Goal: Check status

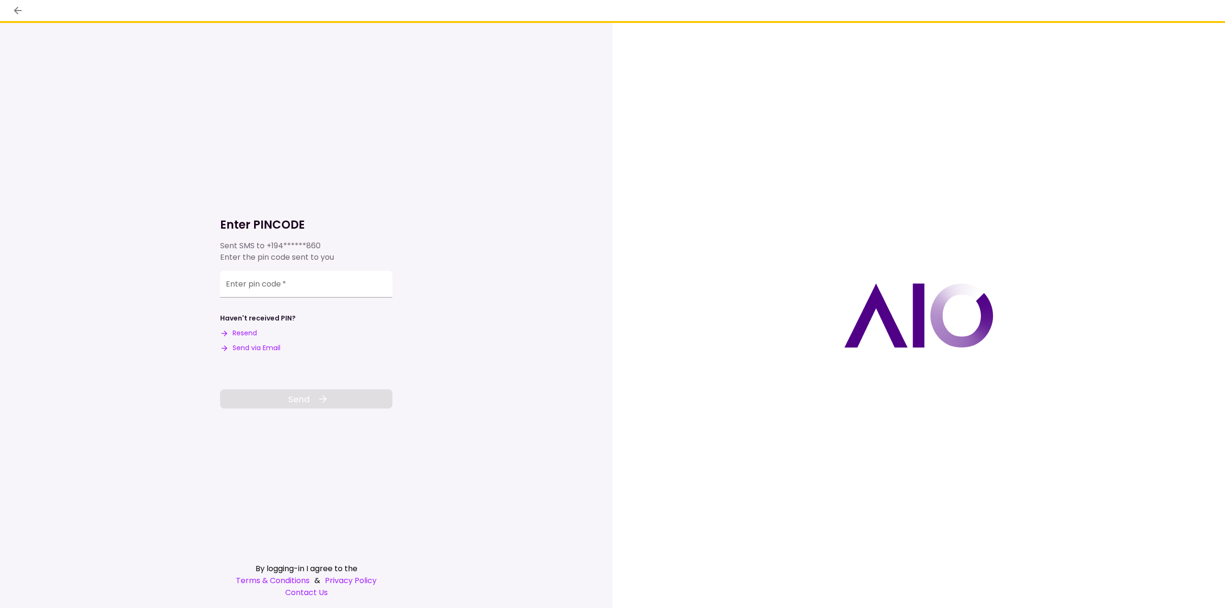
click at [275, 284] on input "Enter pin code   *" at bounding box center [306, 284] width 172 height 27
type input "******"
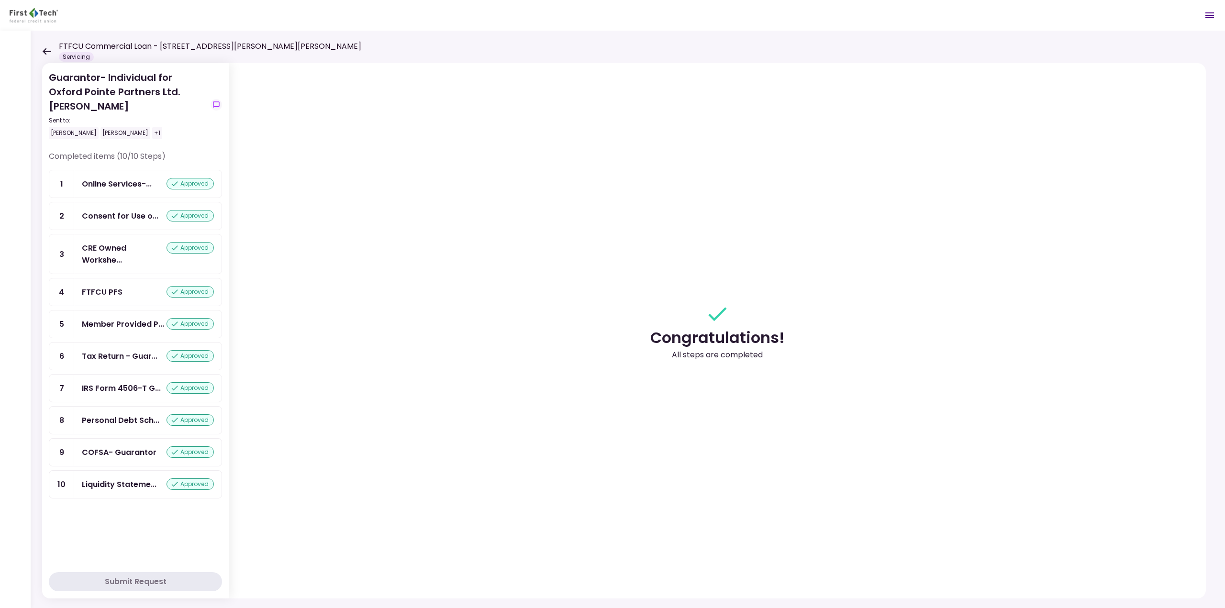
click at [41, 50] on div "Guarantor- Individual for Oxford Pointe Partners Ltd. [PERSON_NAME] Sent to: [P…" at bounding box center [628, 319] width 1194 height 577
click at [136, 184] on div "Online Services-..." at bounding box center [117, 184] width 70 height 12
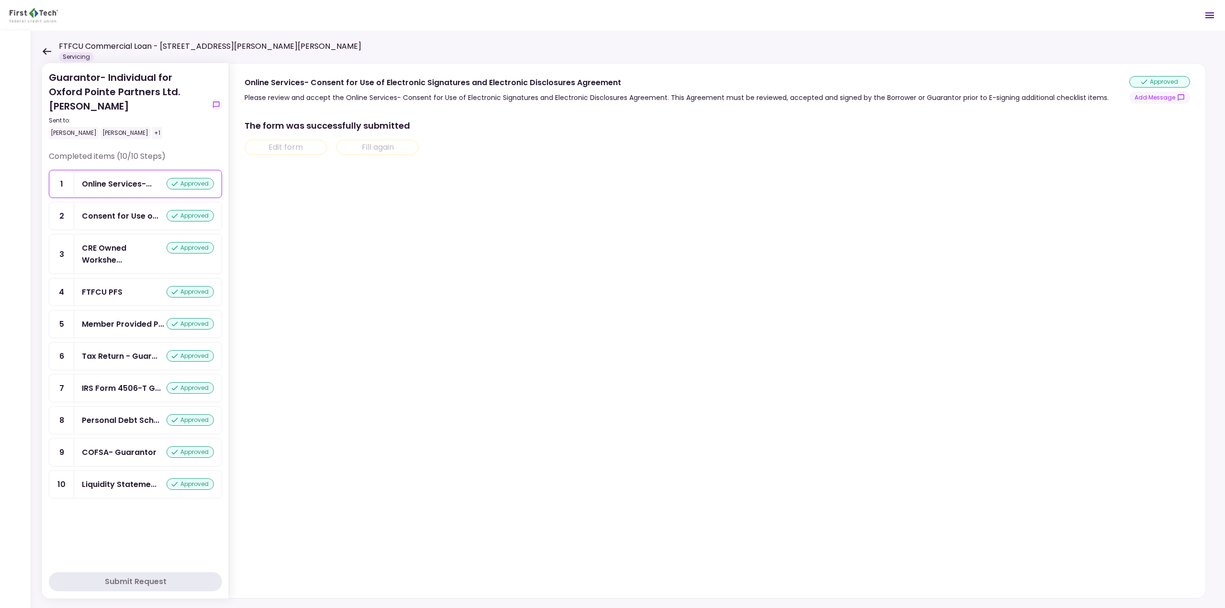
click at [43, 52] on icon at bounding box center [46, 51] width 9 height 7
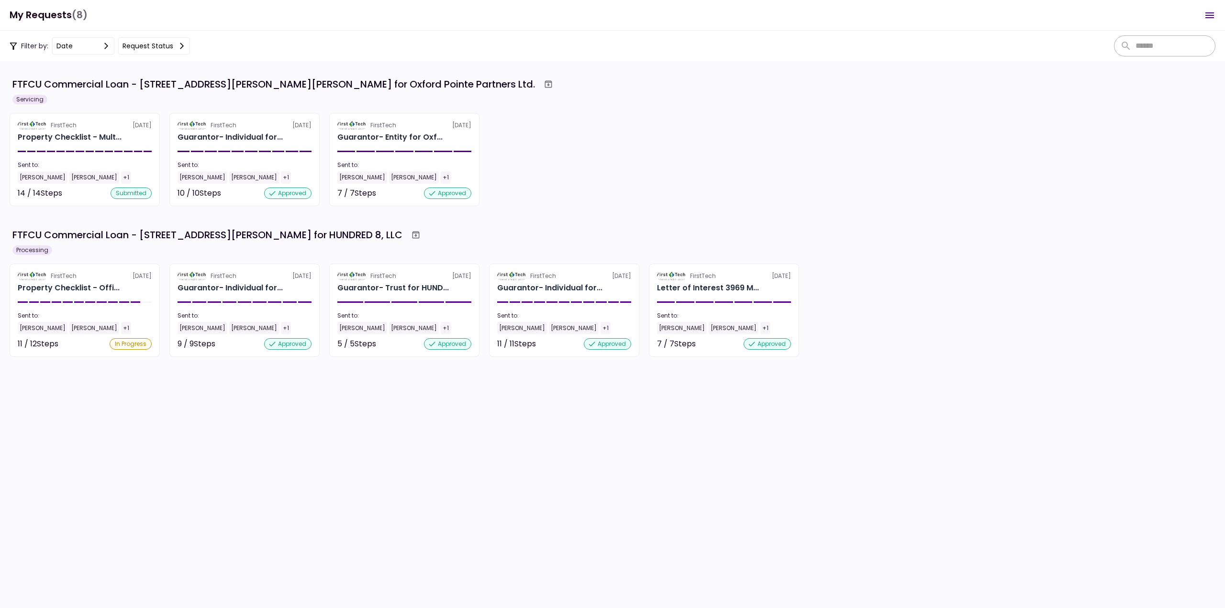
click at [147, 34] on div "Filter by: date Request status" at bounding box center [612, 46] width 1225 height 31
click at [388, 143] on section "FirstTech [DATE] Guarantor- Entity for Oxf... Sent to: [PERSON_NAME] [PERSON_NA…" at bounding box center [404, 159] width 150 height 93
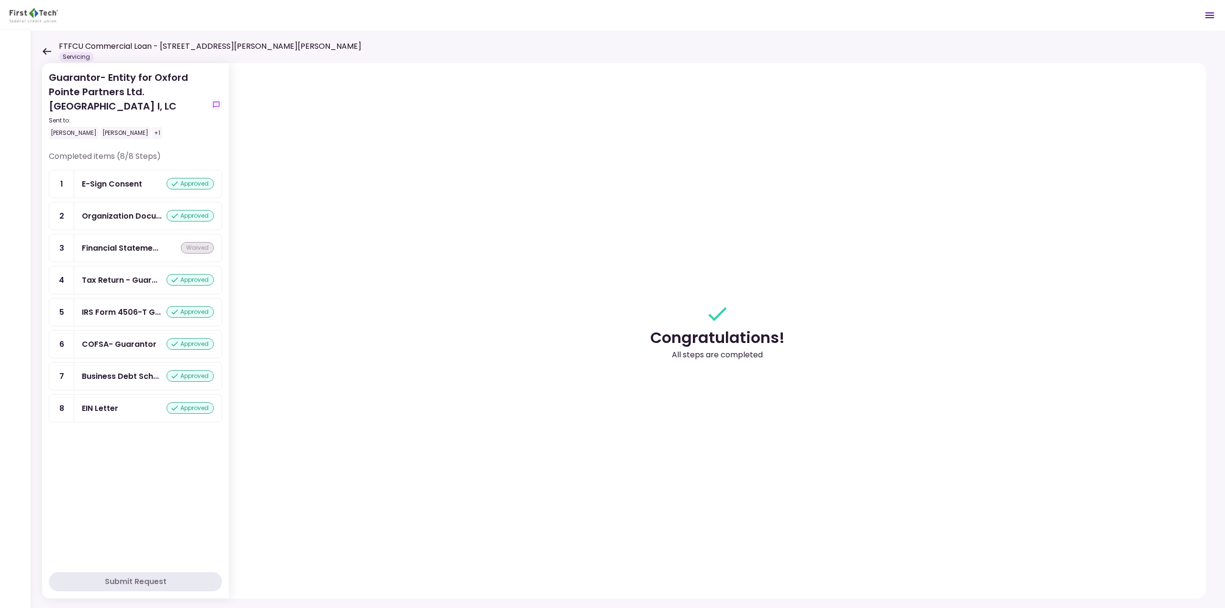
click at [44, 51] on icon at bounding box center [47, 51] width 9 height 7
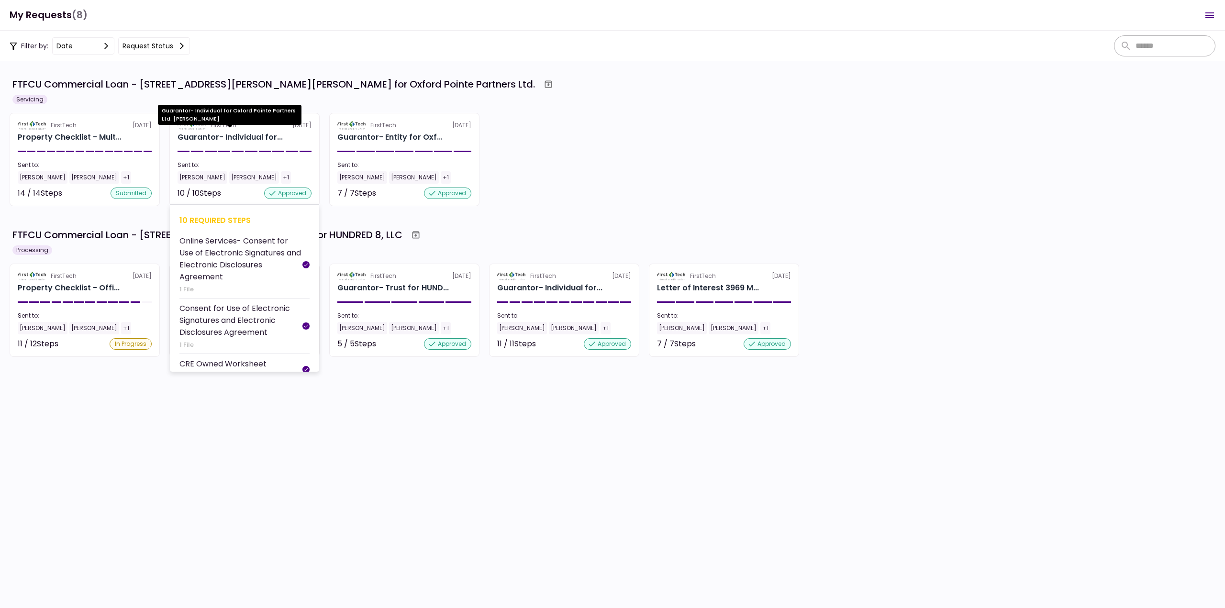
click at [267, 137] on div "Guarantor- Individual for..." at bounding box center [230, 137] width 105 height 11
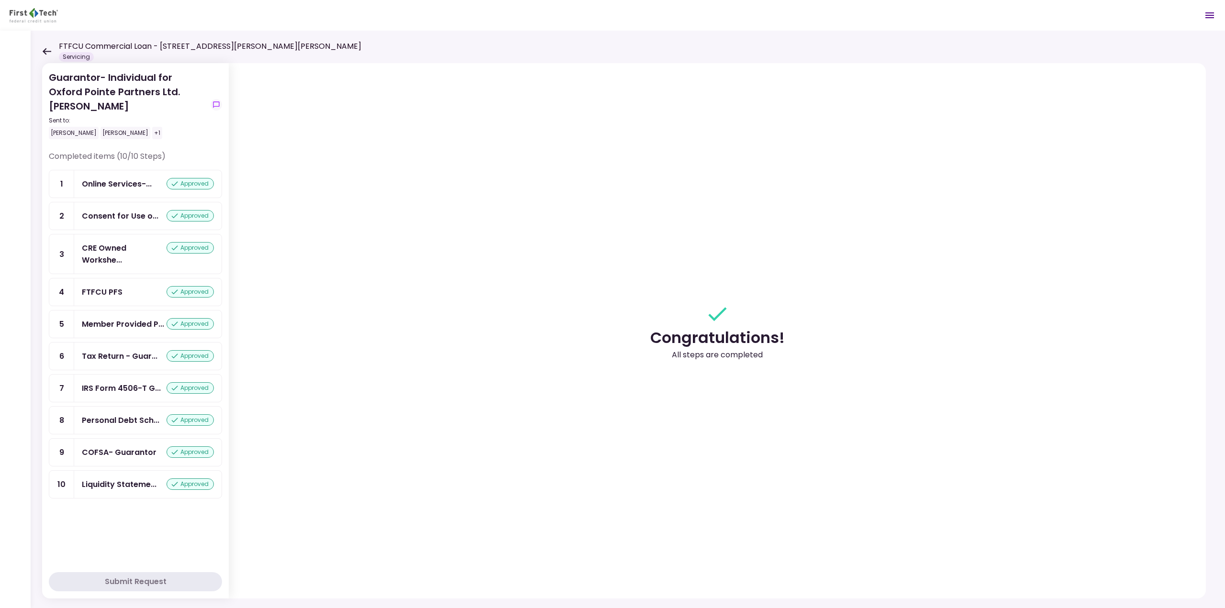
click at [48, 50] on icon at bounding box center [46, 51] width 9 height 7
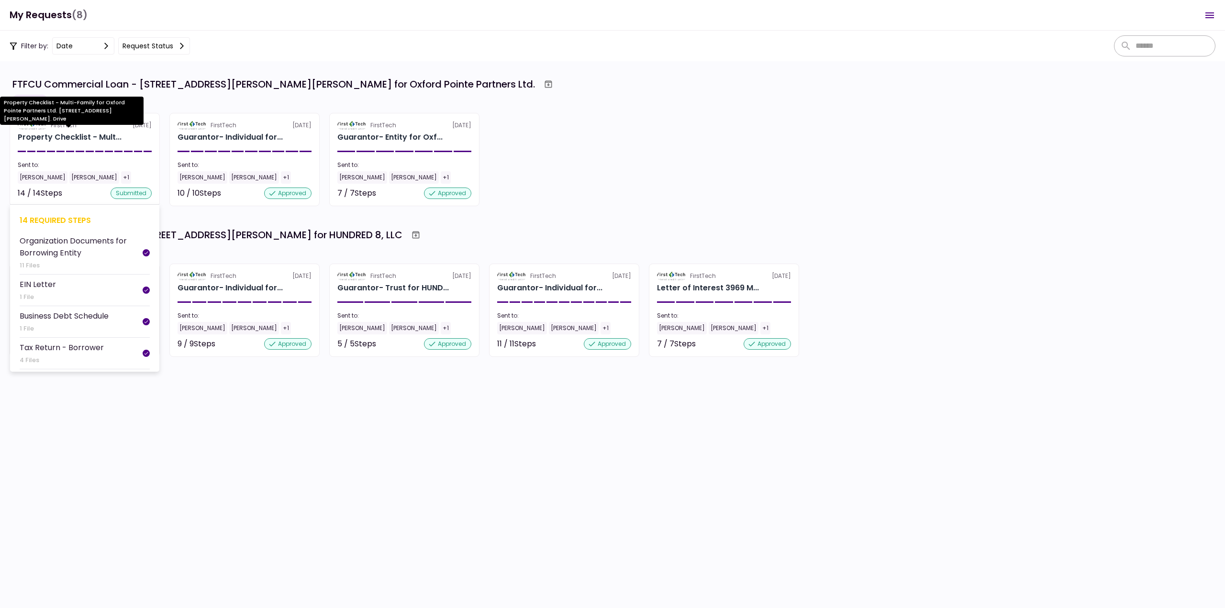
click at [77, 133] on div "Property Checklist - Mult..." at bounding box center [70, 137] width 104 height 11
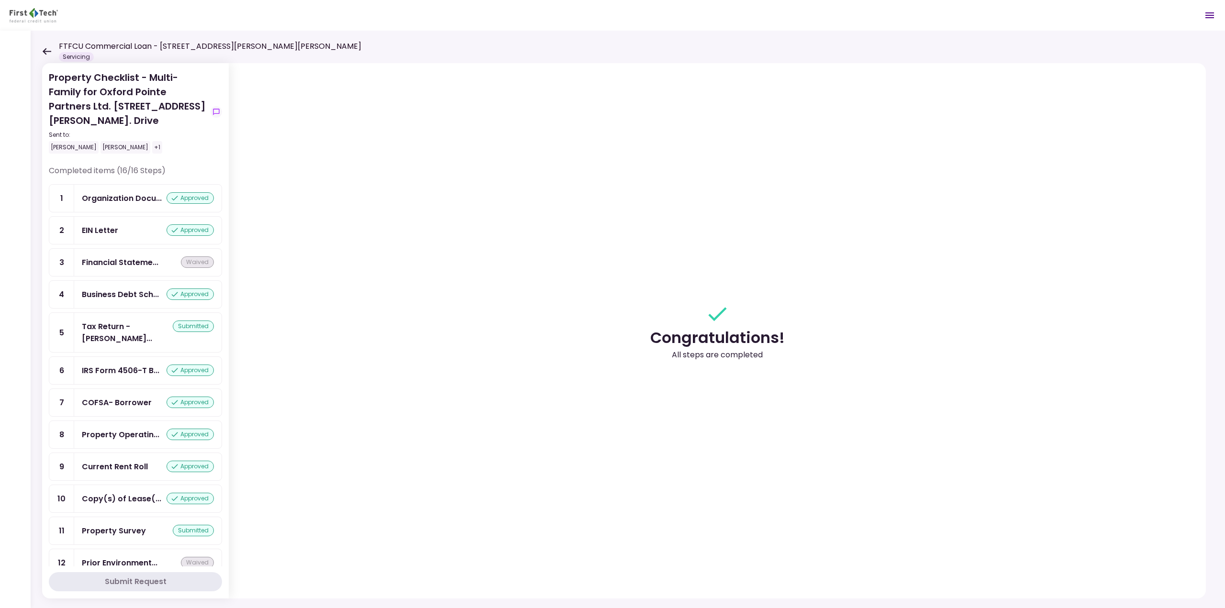
click at [51, 48] on icon at bounding box center [46, 51] width 9 height 7
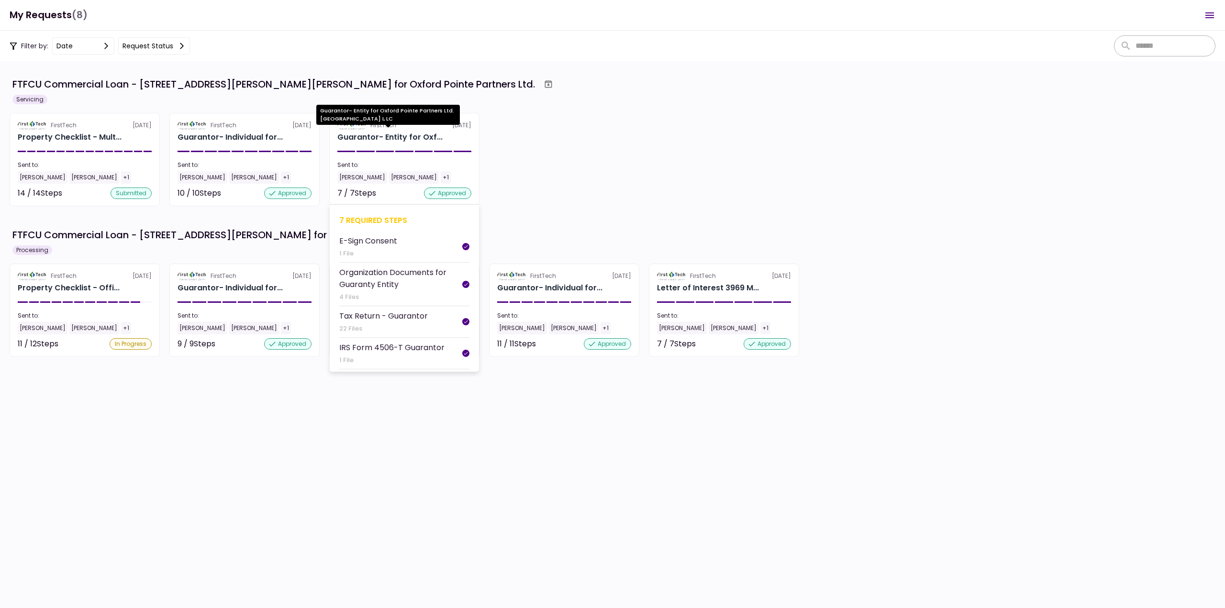
click at [367, 144] on section "FirstTech [DATE] Guarantor- Entity for Oxf... Sent to: [PERSON_NAME] [PERSON_NA…" at bounding box center [404, 159] width 150 height 93
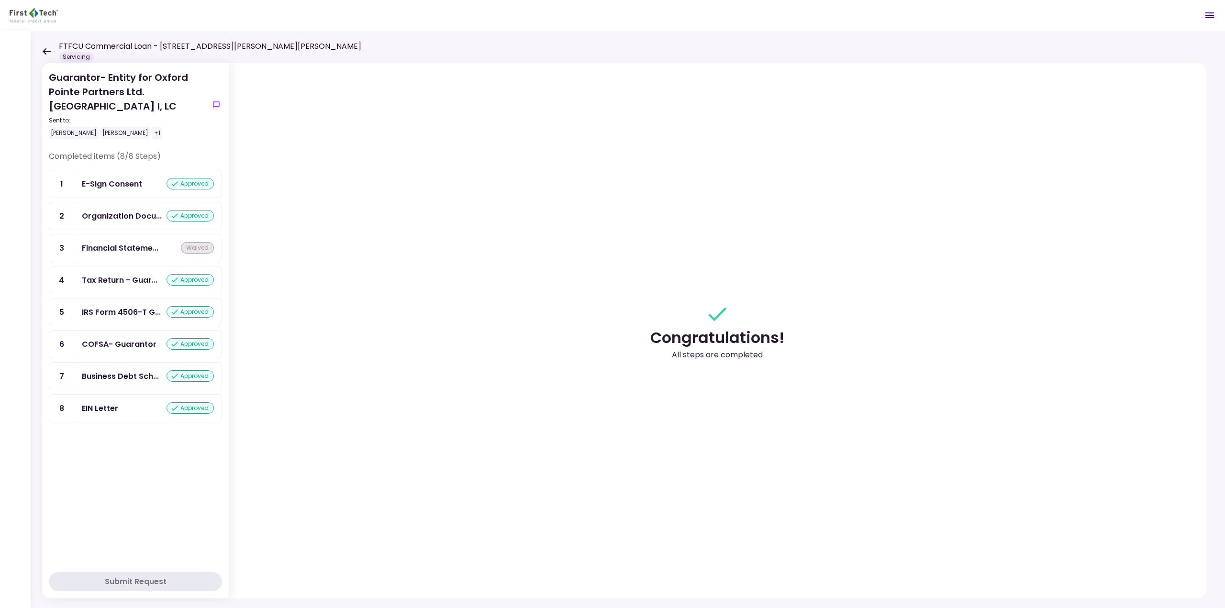
click at [143, 183] on div "E-Sign Consent approved" at bounding box center [148, 184] width 132 height 12
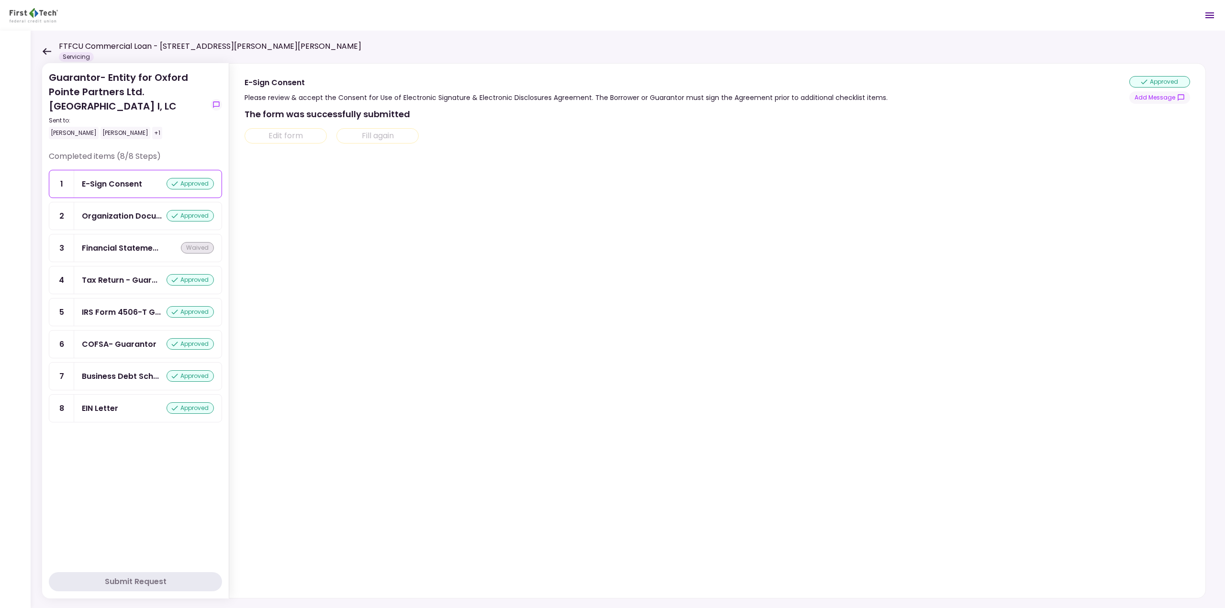
click at [44, 50] on icon at bounding box center [47, 51] width 9 height 7
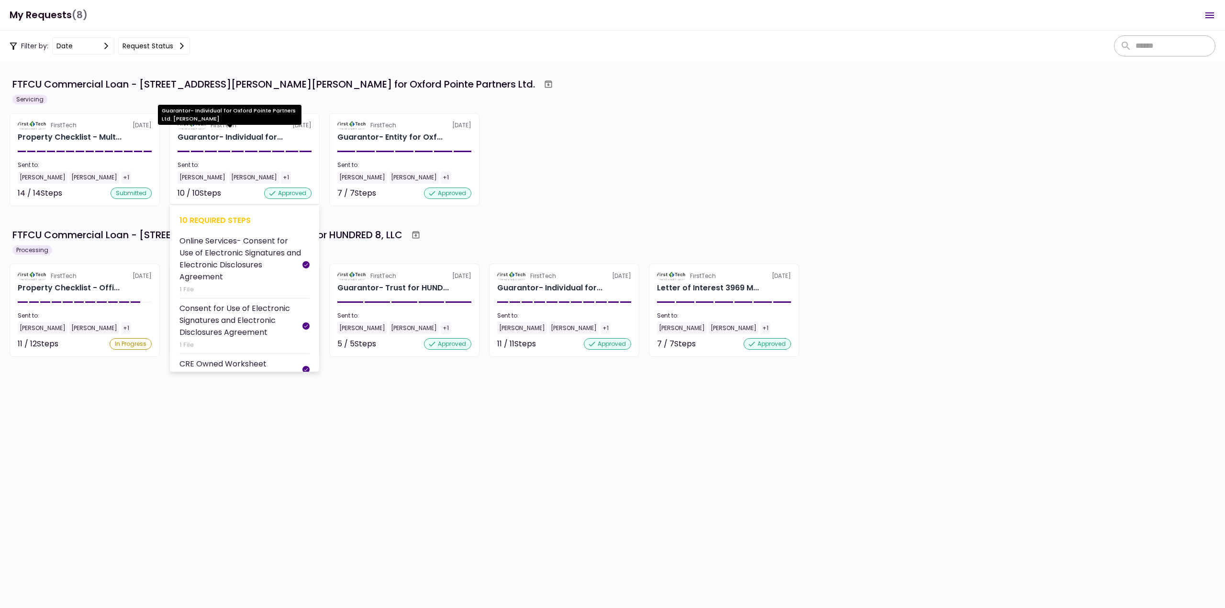
click at [263, 133] on div "Guarantor- Individual for..." at bounding box center [230, 137] width 105 height 11
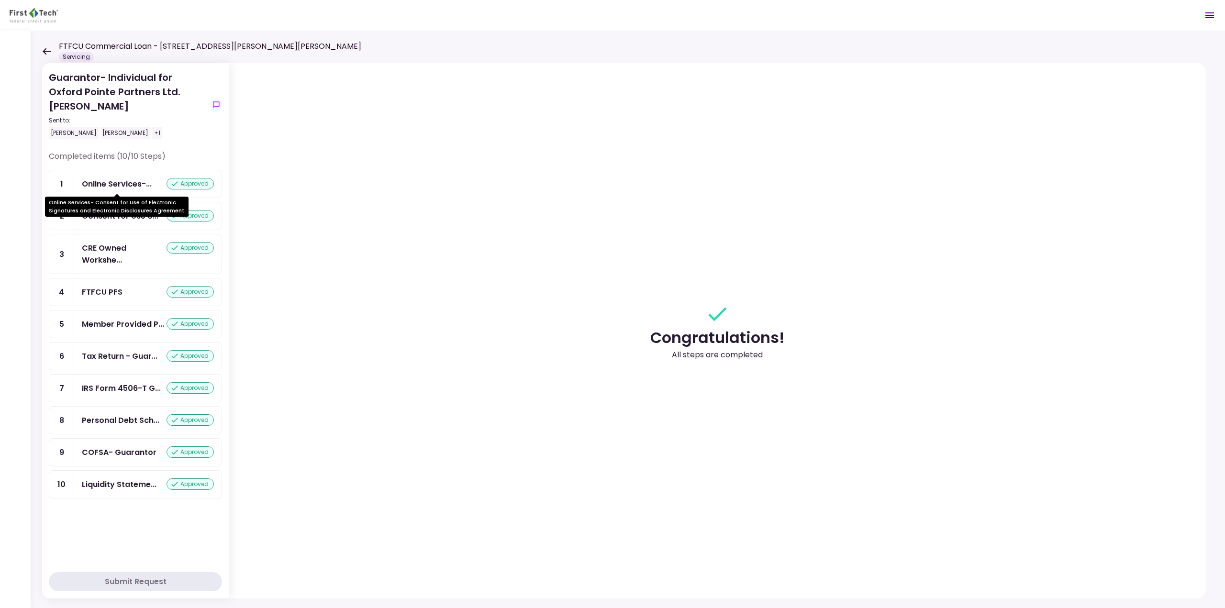
click at [142, 184] on div "Online Services-..." at bounding box center [117, 184] width 70 height 12
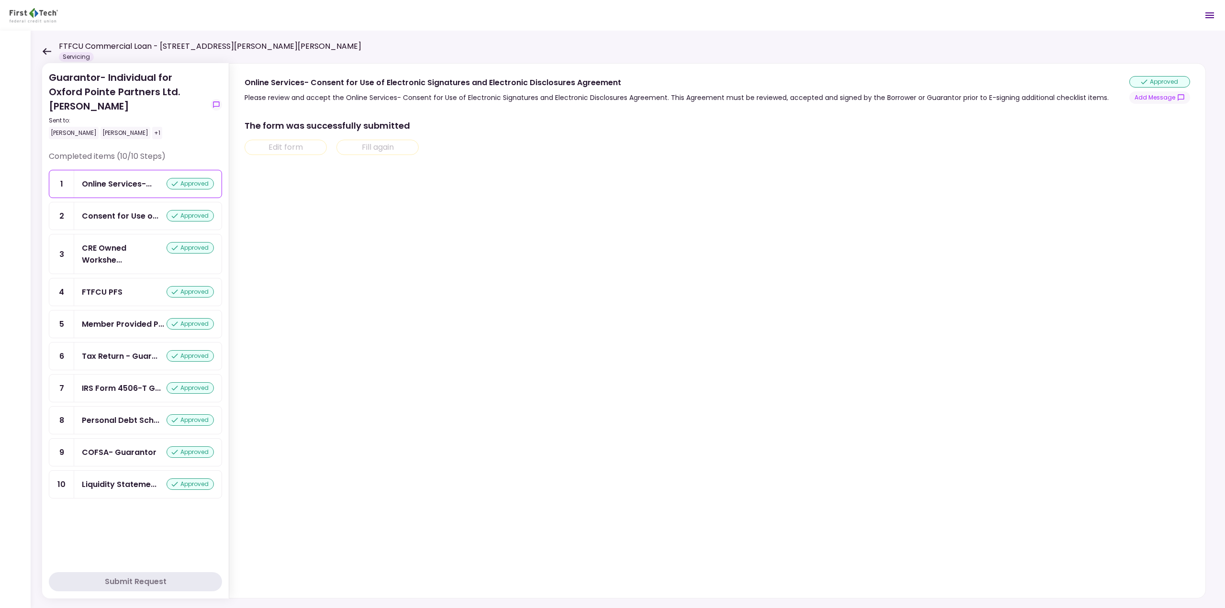
click at [50, 53] on icon at bounding box center [46, 51] width 9 height 7
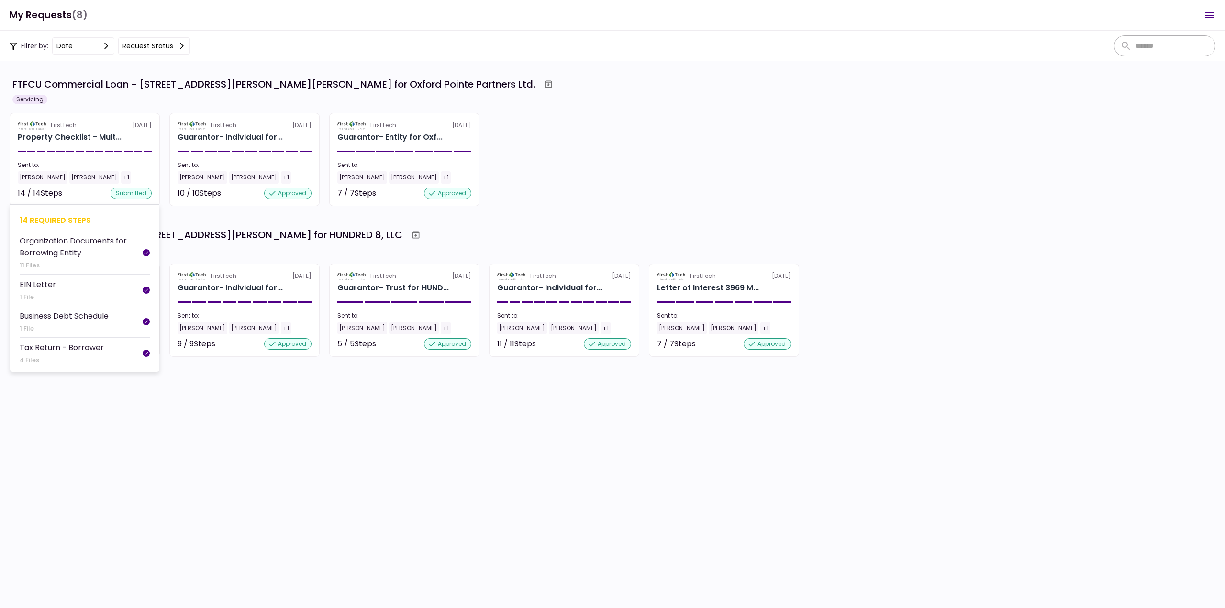
click at [113, 153] on section "FirstTech [DATE] Property Checklist - Mult... Sent to: [PERSON_NAME] [PERSON_NA…" at bounding box center [85, 159] width 150 height 93
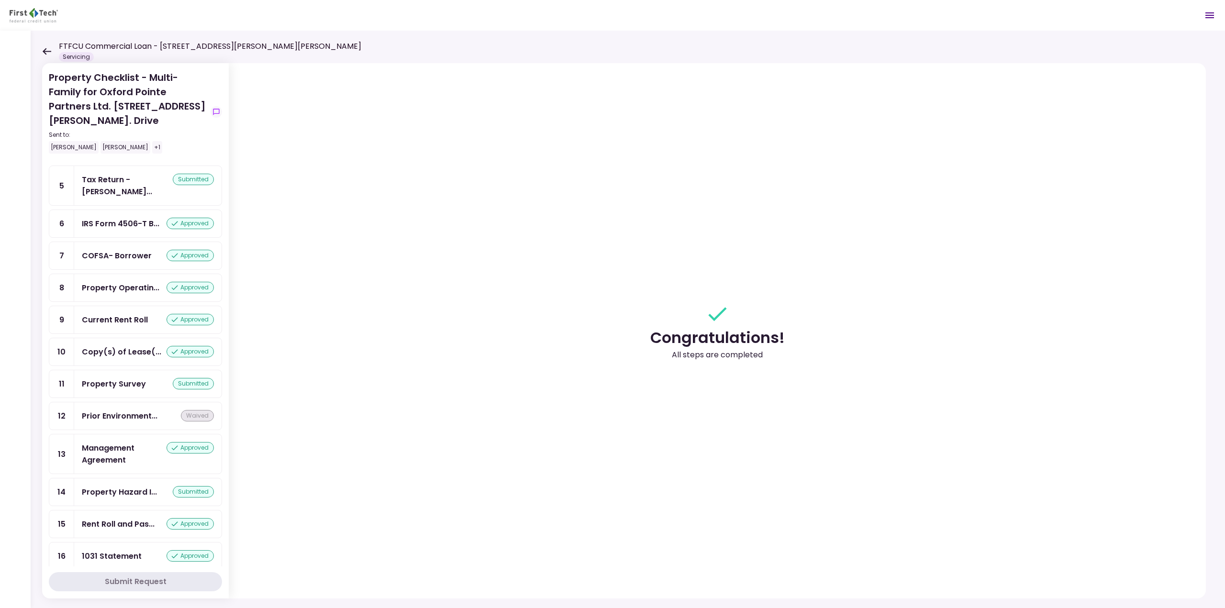
scroll to position [147, 0]
